Goal: Obtain resource: Download file/media

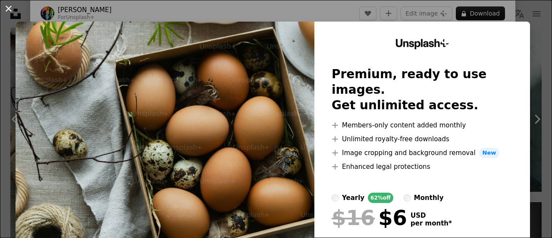
click at [11, 6] on button "An X shape" at bounding box center [8, 8] width 10 height 10
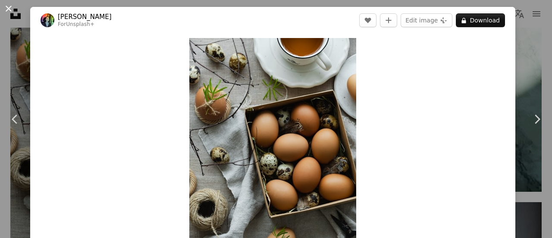
click at [3, 8] on button "An X shape" at bounding box center [8, 8] width 10 height 10
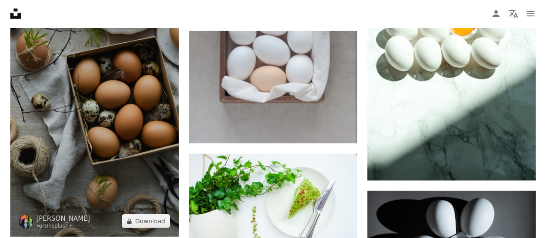
click at [72, 69] on img at bounding box center [94, 110] width 168 height 252
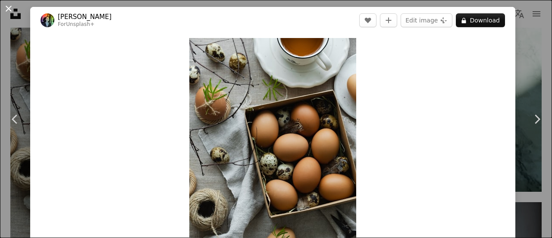
click at [10, 8] on button "An X shape" at bounding box center [8, 8] width 10 height 10
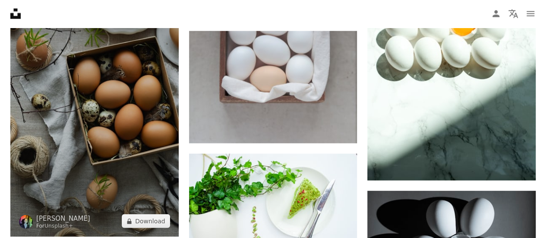
click at [80, 70] on img at bounding box center [94, 110] width 168 height 252
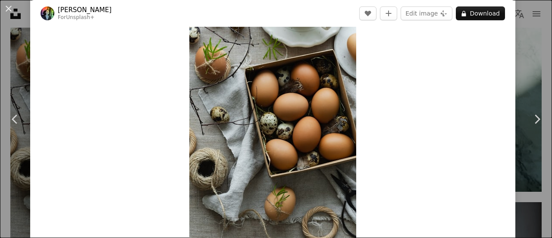
scroll to position [46, 0]
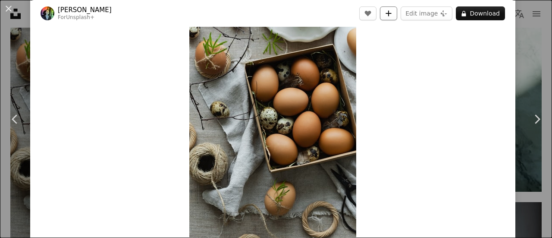
click at [390, 14] on icon "A plus sign" at bounding box center [388, 13] width 7 height 7
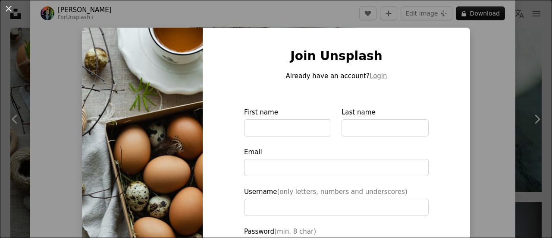
click at [464, 51] on div "An X shape Join Unsplash Already have an account? Login First name Last name Em…" at bounding box center [276, 119] width 552 height 238
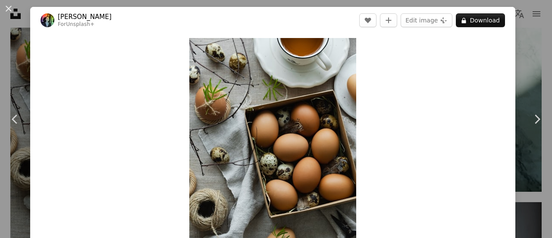
click at [527, 32] on div "An X shape Chevron left Chevron right [PERSON_NAME] For Unsplash+ A heart A plu…" at bounding box center [276, 119] width 552 height 238
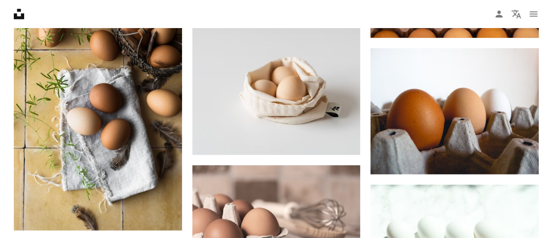
scroll to position [789, 0]
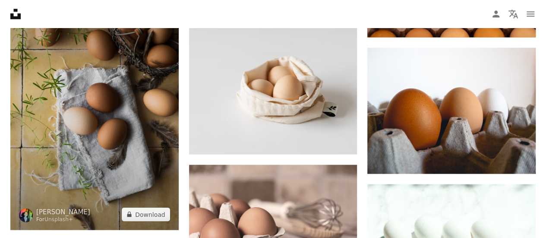
click at [162, 103] on img at bounding box center [94, 103] width 168 height 252
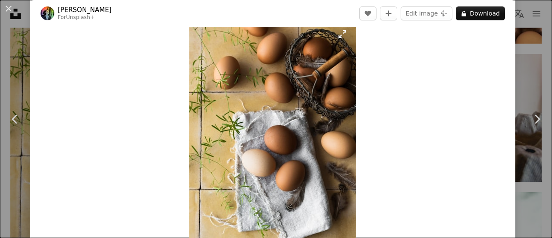
scroll to position [18, 0]
